Goal: Transaction & Acquisition: Purchase product/service

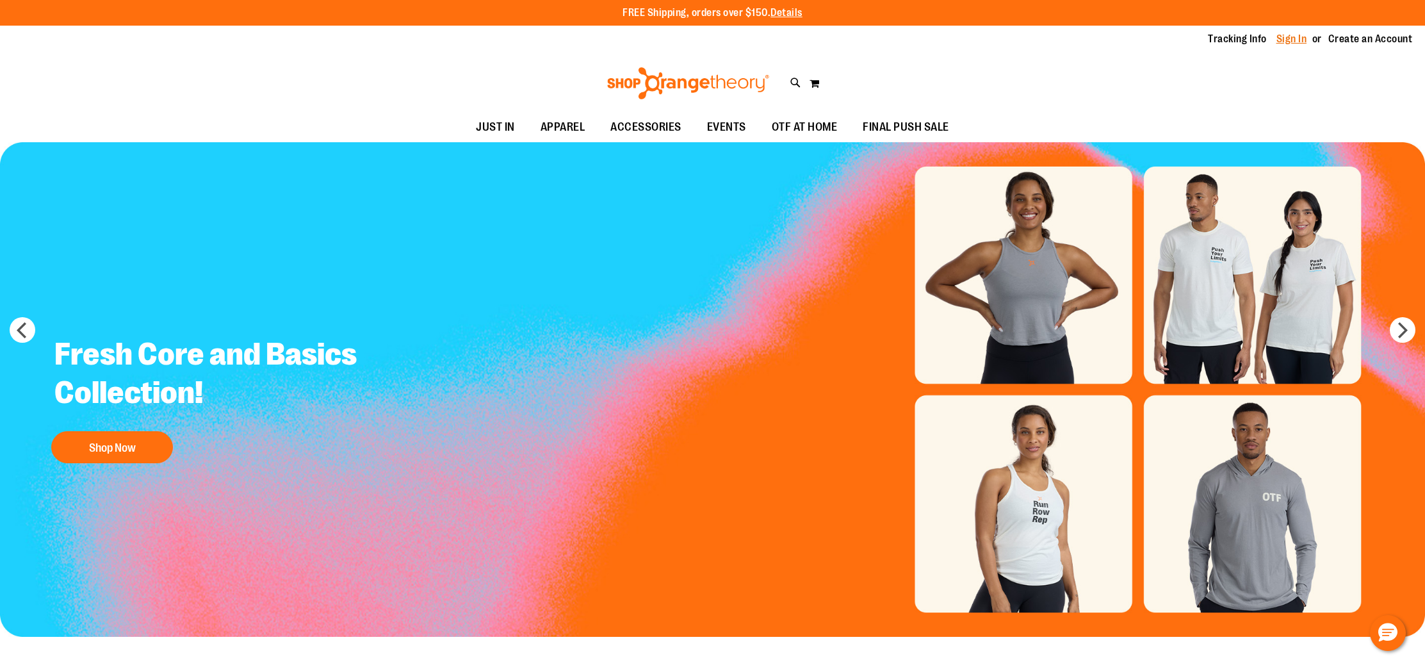
click at [1300, 42] on link "Sign In" at bounding box center [1291, 39] width 31 height 14
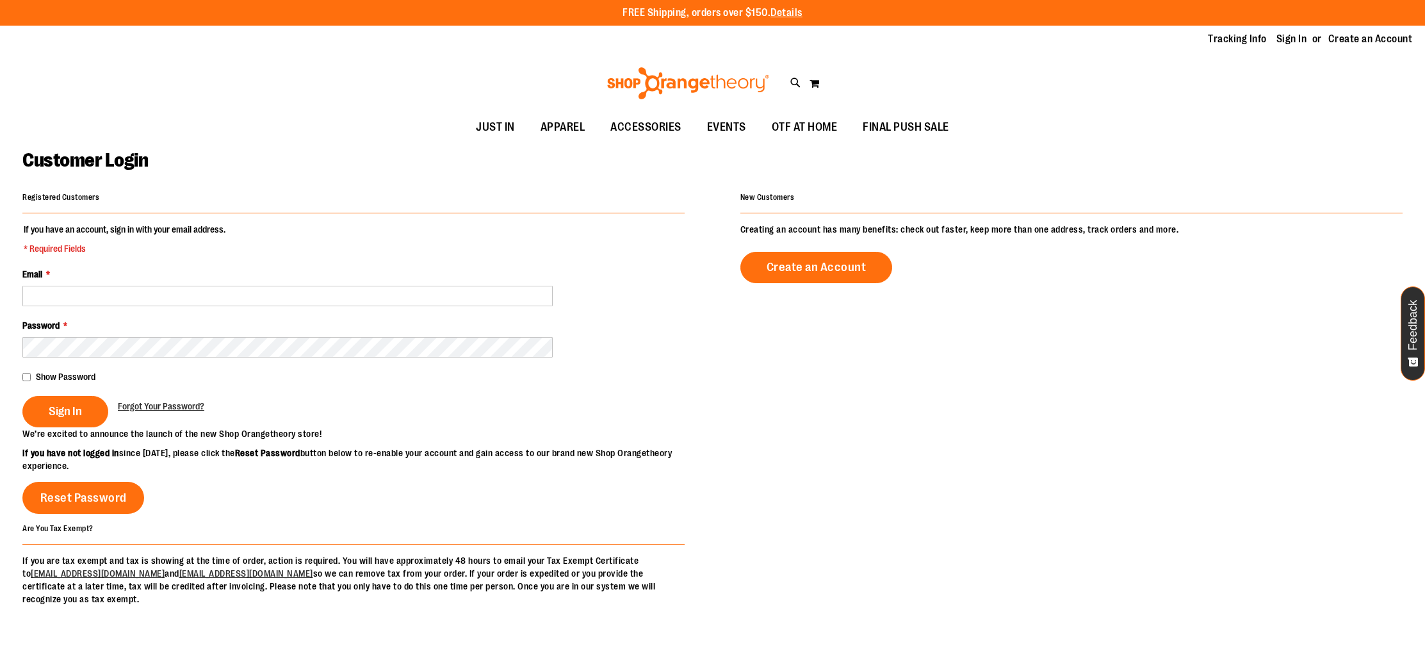
click at [198, 279] on div "Email *" at bounding box center [353, 287] width 662 height 38
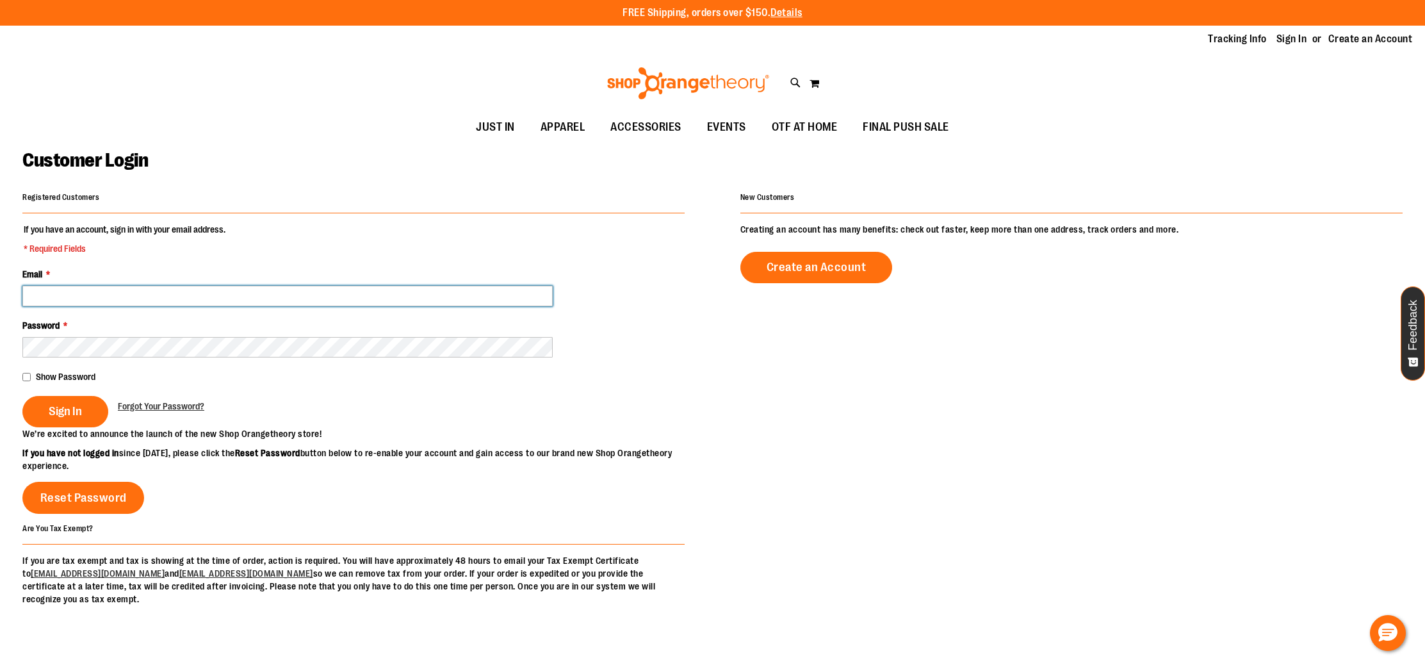
click at [195, 289] on input "Email *" at bounding box center [287, 296] width 530 height 20
type input "**********"
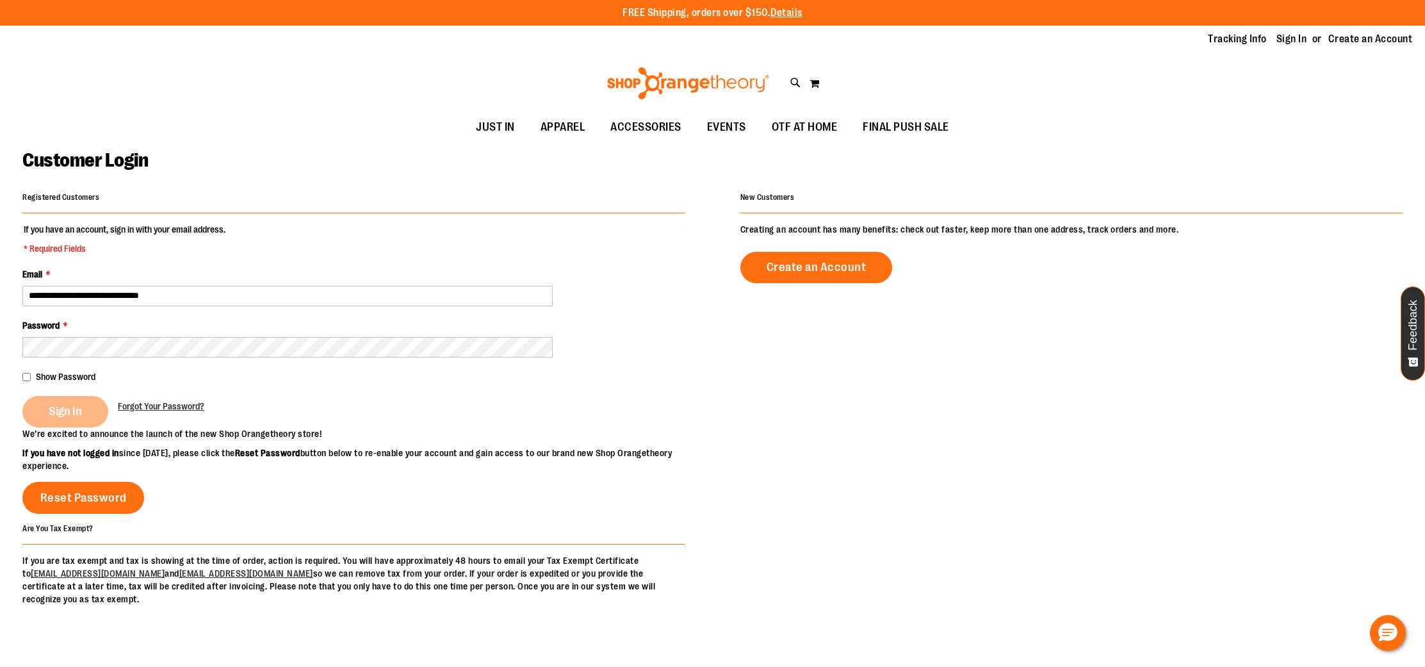
click at [61, 405] on div "Sign In" at bounding box center [69, 411] width 95 height 31
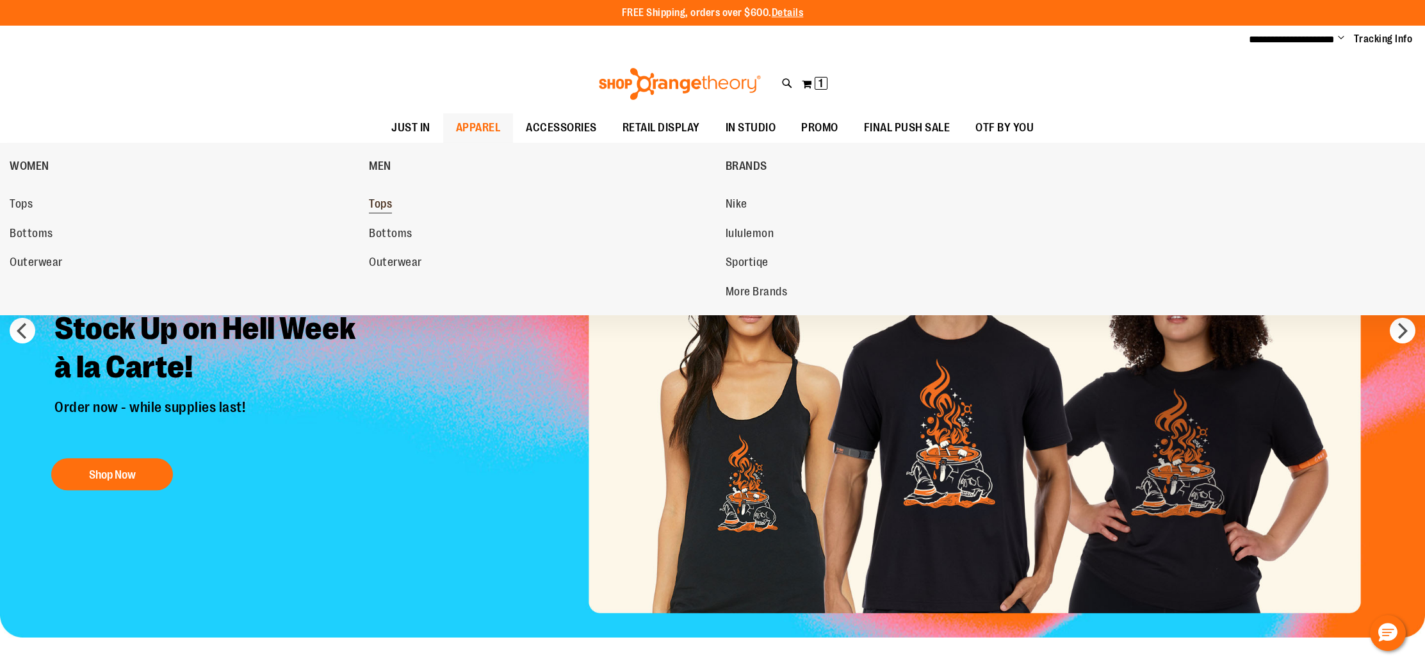
click at [392, 202] on span "Tops" at bounding box center [380, 205] width 23 height 16
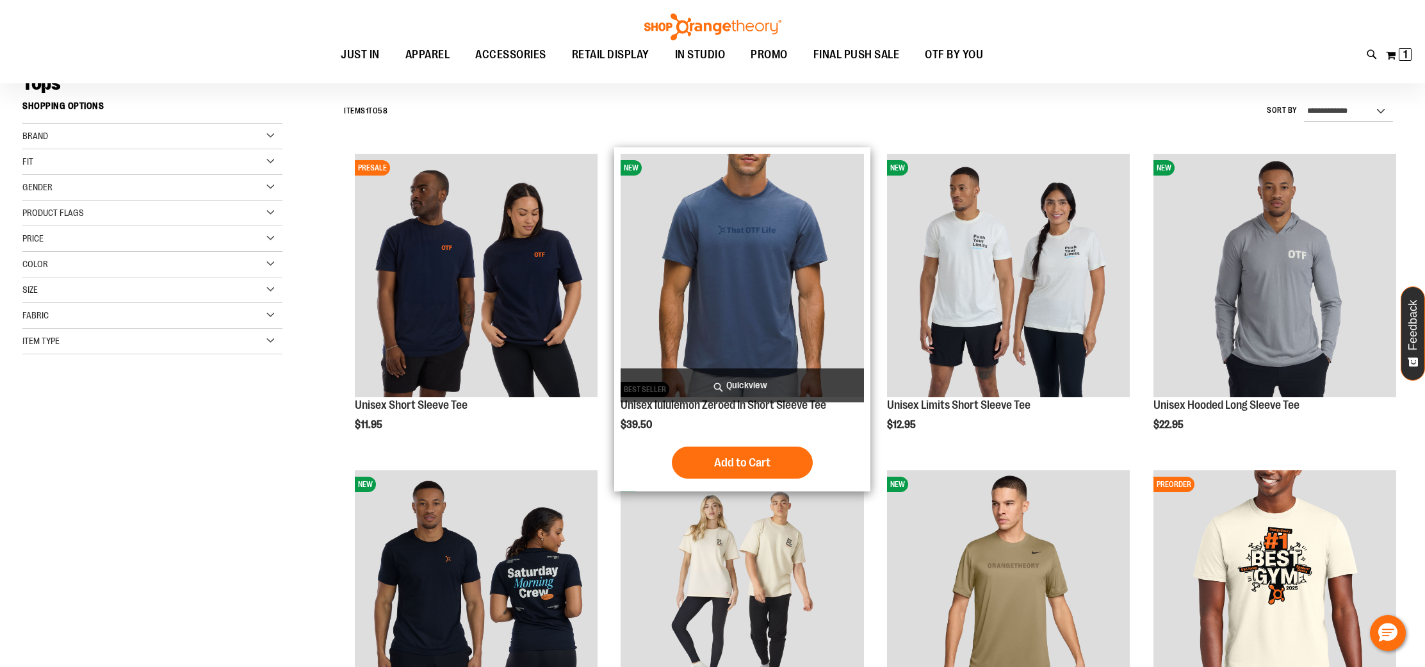
scroll to position [106, 0]
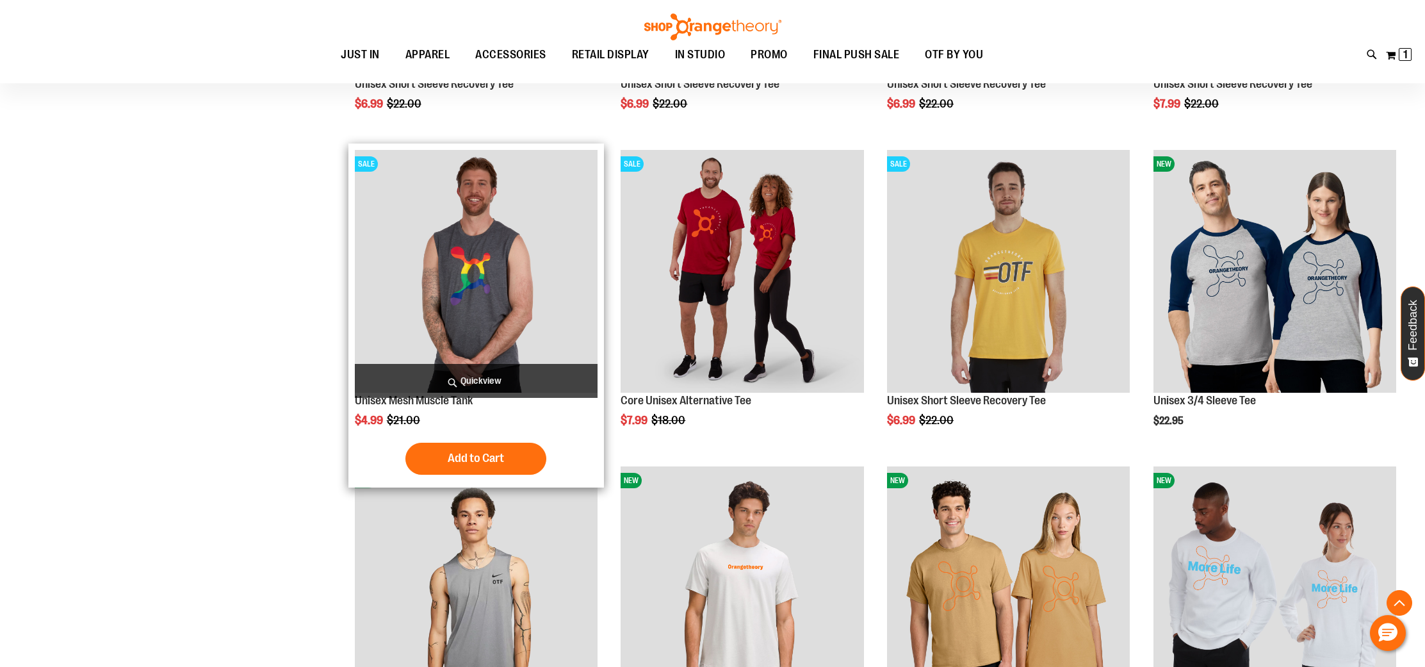
scroll to position [1383, 0]
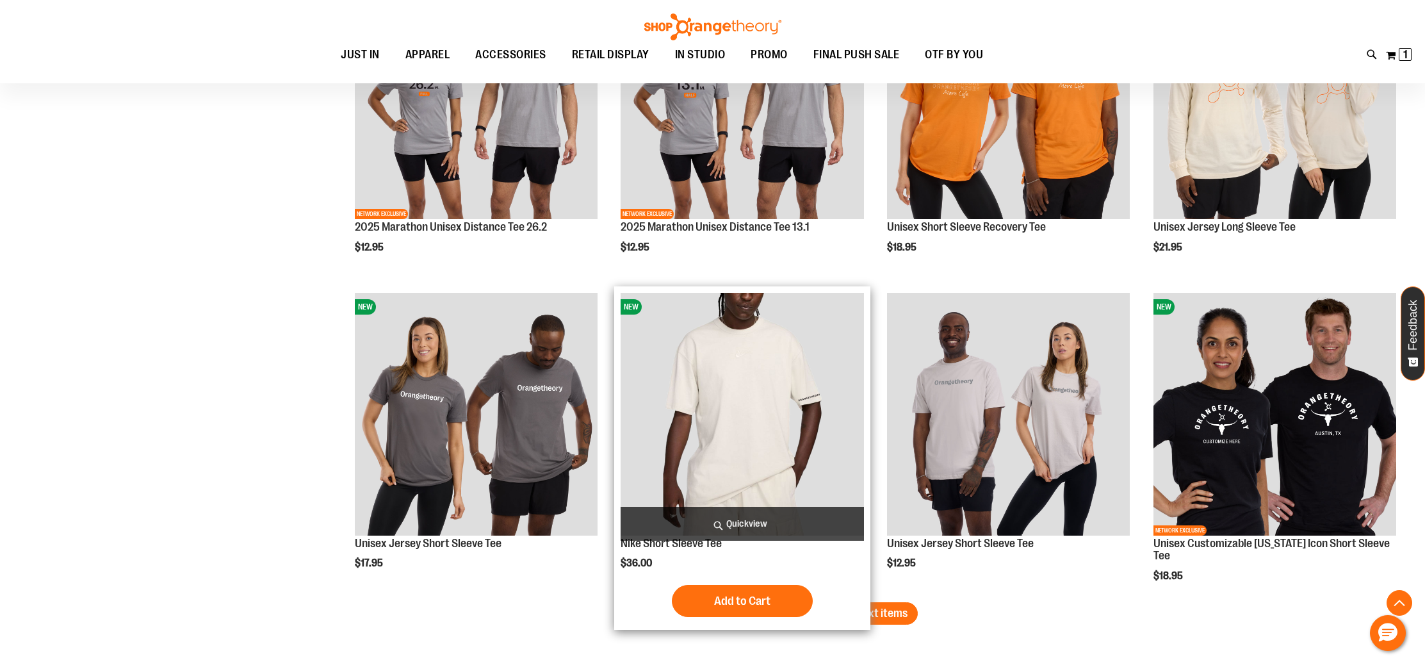
scroll to position [2523, 0]
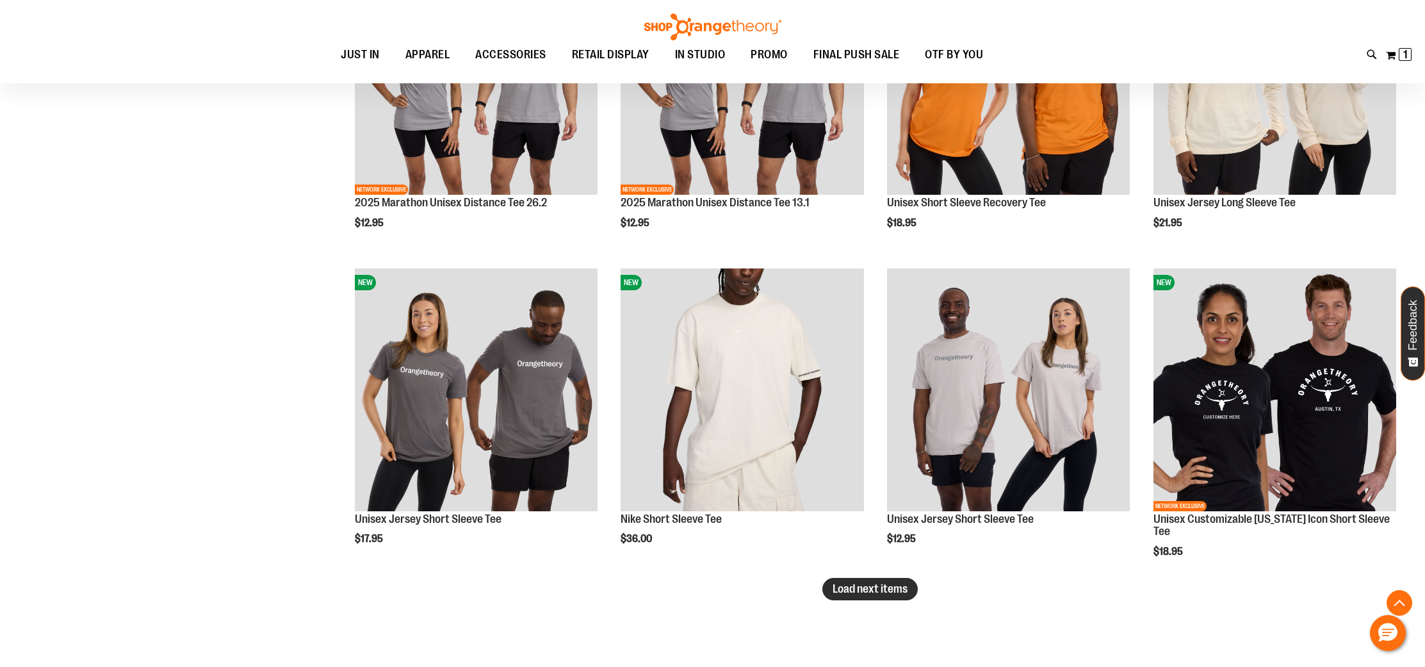
click at [891, 592] on span "Load next items" at bounding box center [869, 588] width 75 height 13
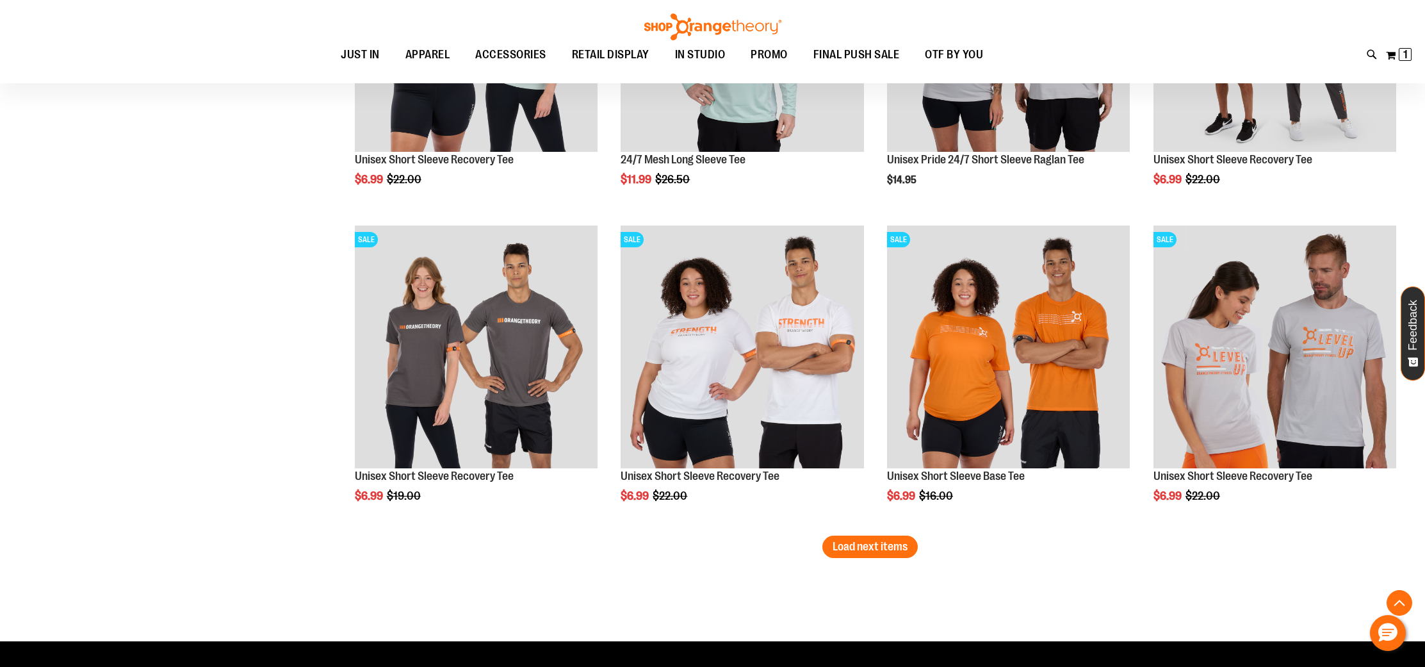
scroll to position [3516, 0]
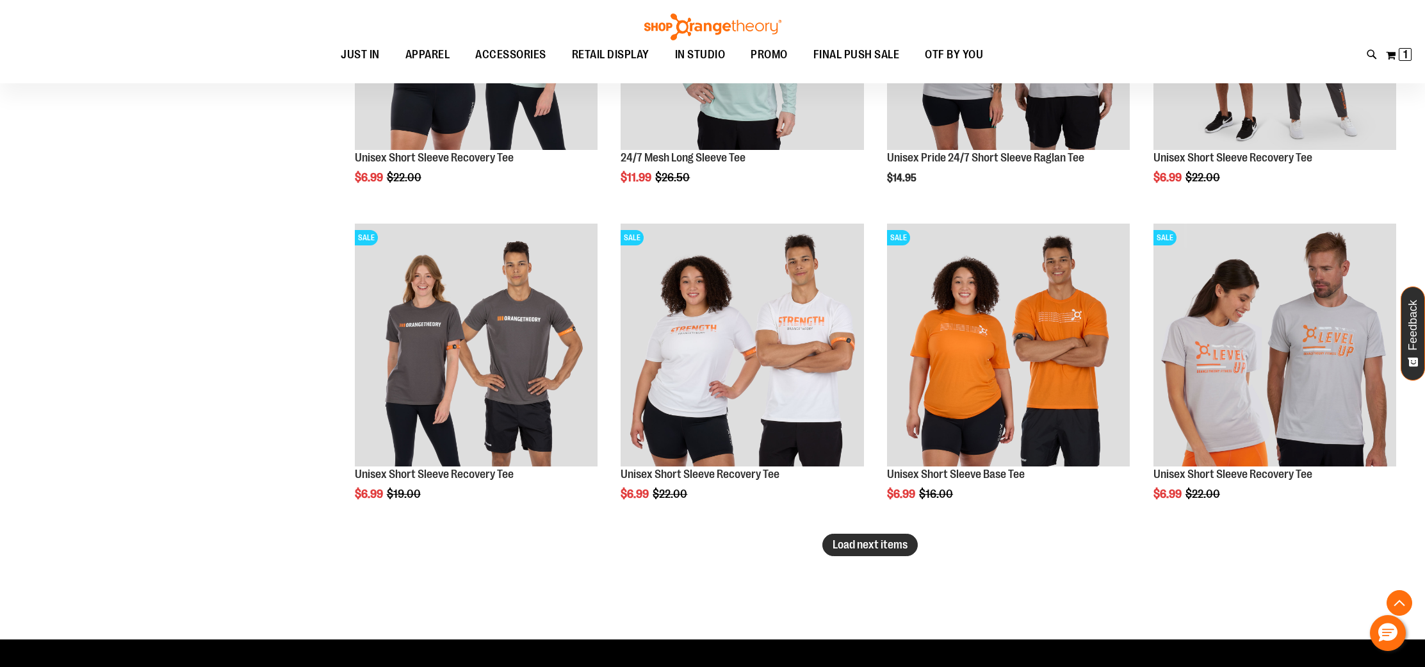
click at [875, 547] on span "Load next items" at bounding box center [869, 544] width 75 height 13
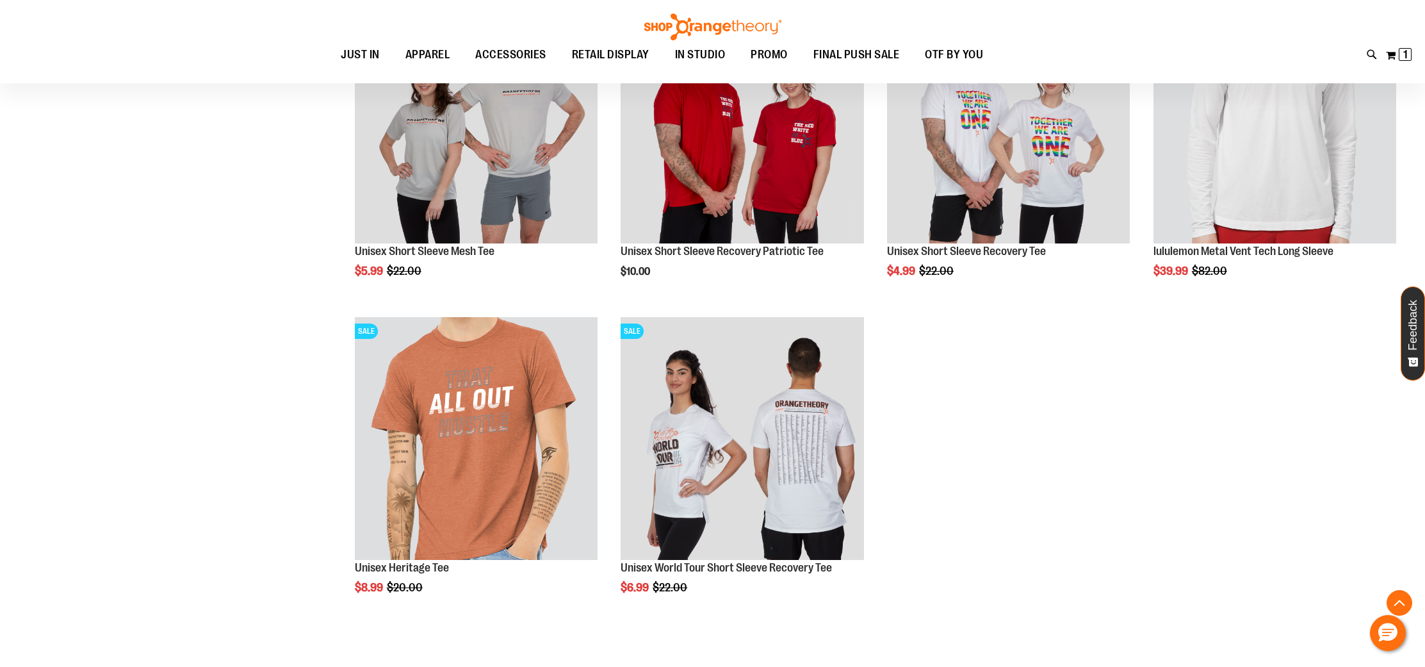
scroll to position [4374, 0]
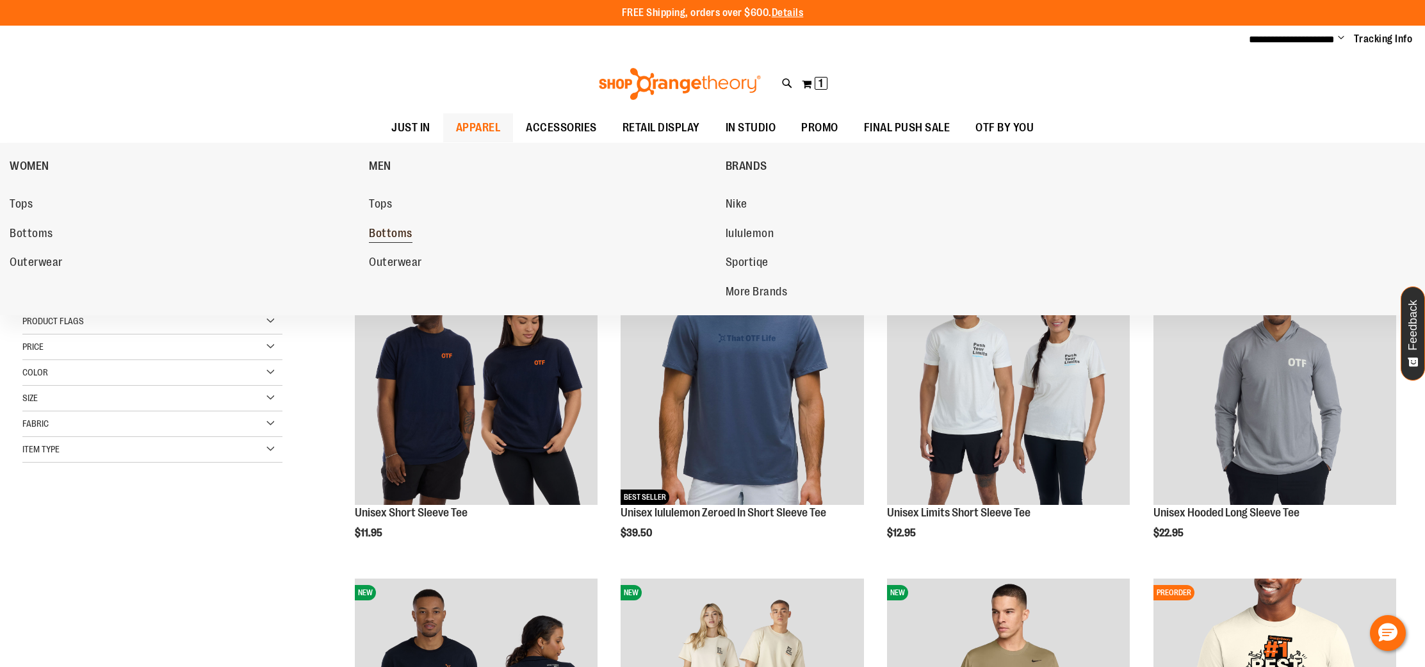
click at [391, 229] on span "Bottoms" at bounding box center [391, 235] width 44 height 16
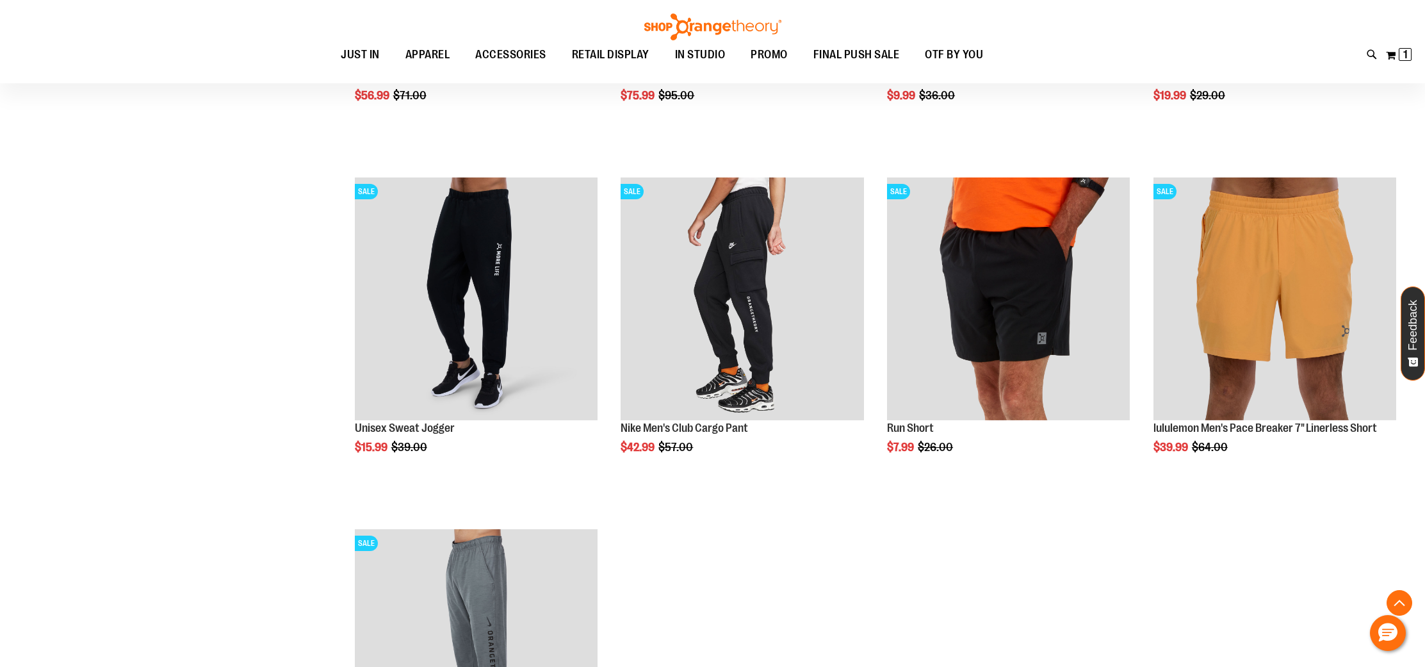
scroll to position [445, 0]
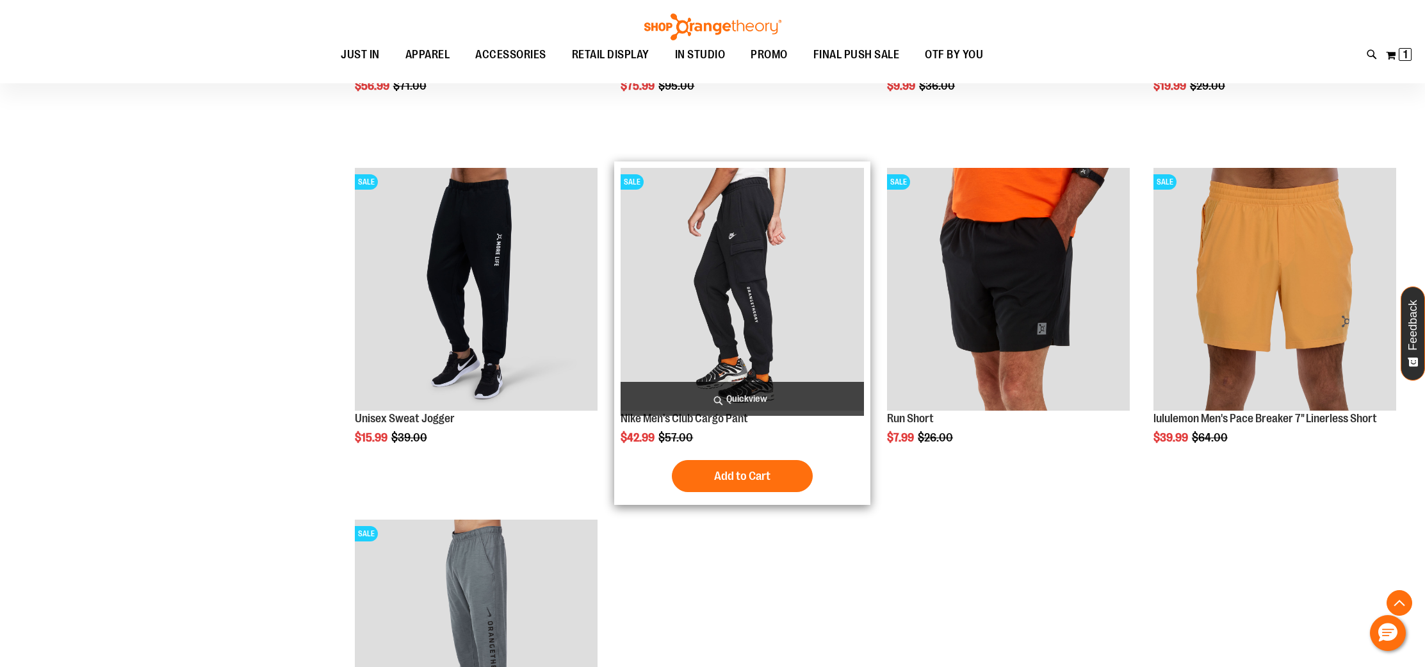
click at [736, 308] on img "product" at bounding box center [741, 289] width 243 height 243
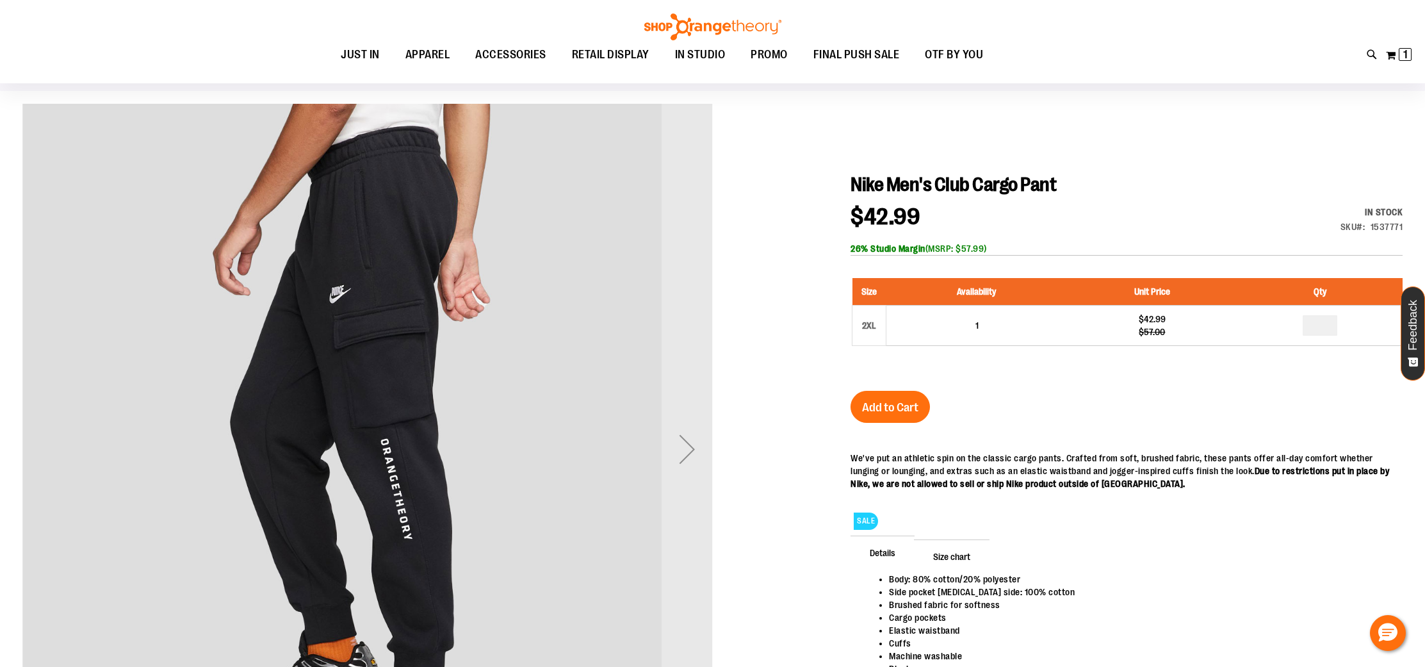
scroll to position [68, 0]
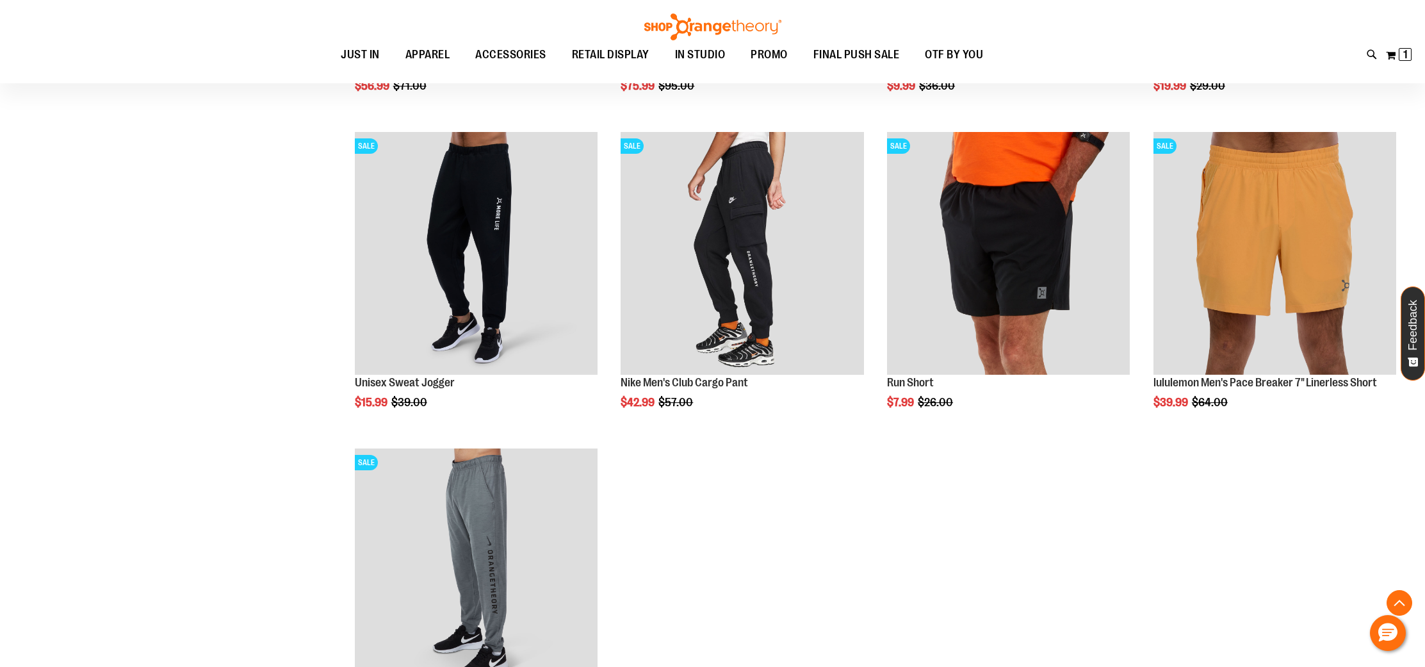
scroll to position [303, 0]
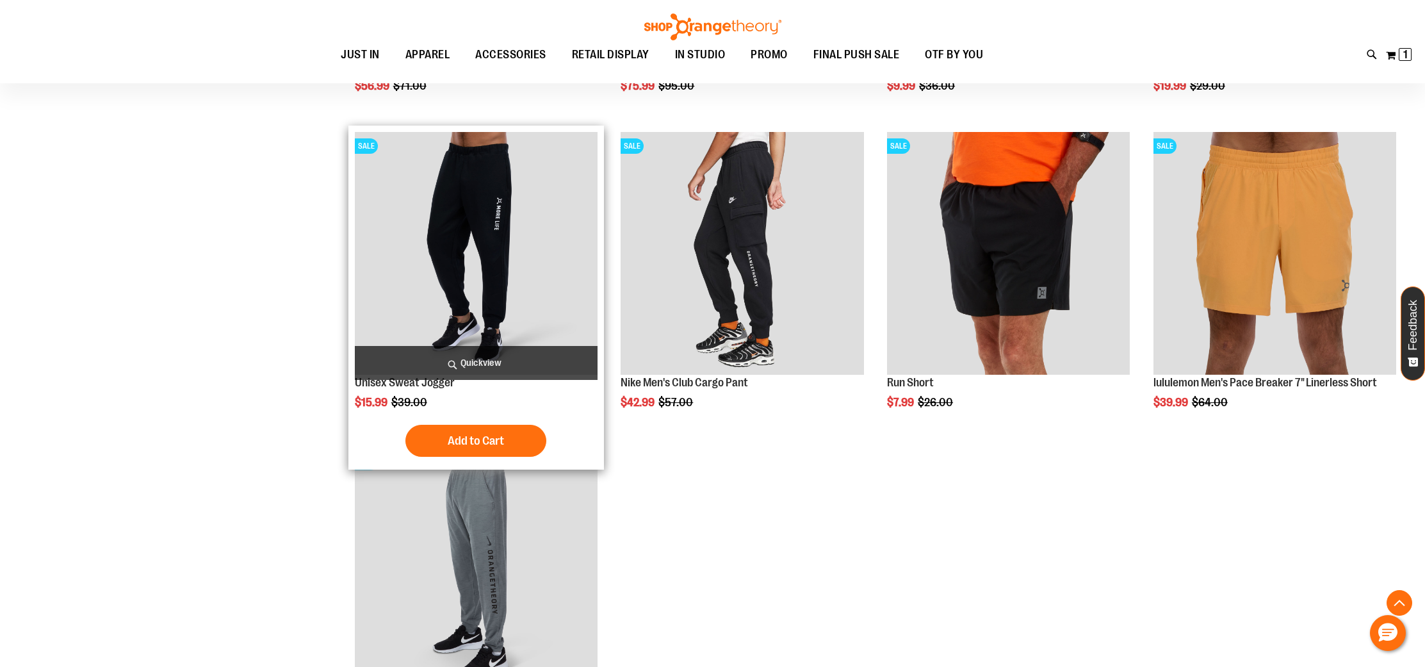
click at [435, 224] on img "product" at bounding box center [476, 253] width 243 height 243
